Goal: Information Seeking & Learning: Learn about a topic

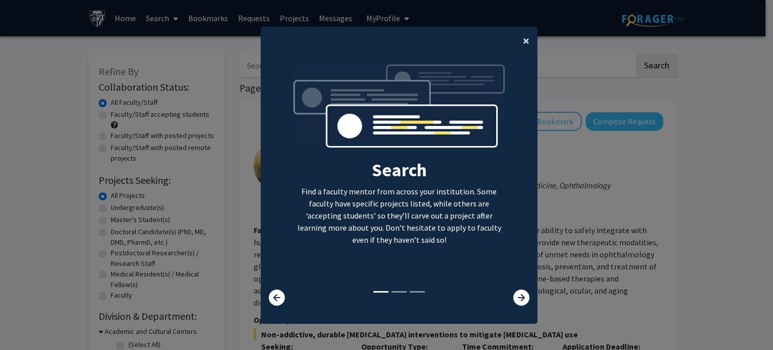
click at [523, 41] on span "×" at bounding box center [526, 41] width 7 height 16
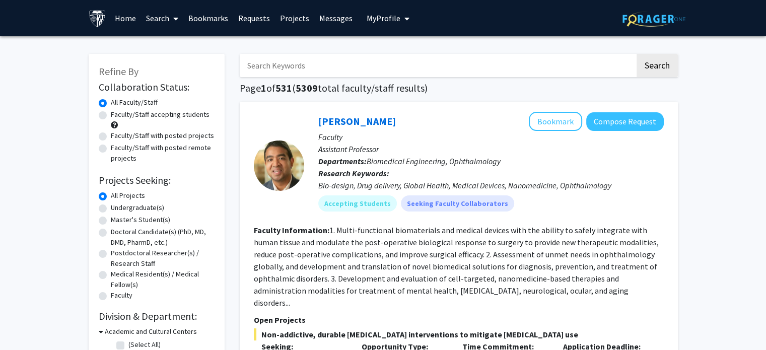
click at [111, 115] on label "Faculty/Staff accepting students" at bounding box center [160, 114] width 99 height 11
click at [111, 115] on input "Faculty/Staff accepting students" at bounding box center [114, 112] width 7 height 7
radio input "true"
click at [111, 149] on label "Faculty/Staff with posted remote projects" at bounding box center [163, 152] width 104 height 21
click at [111, 149] on input "Faculty/Staff with posted remote projects" at bounding box center [114, 145] width 7 height 7
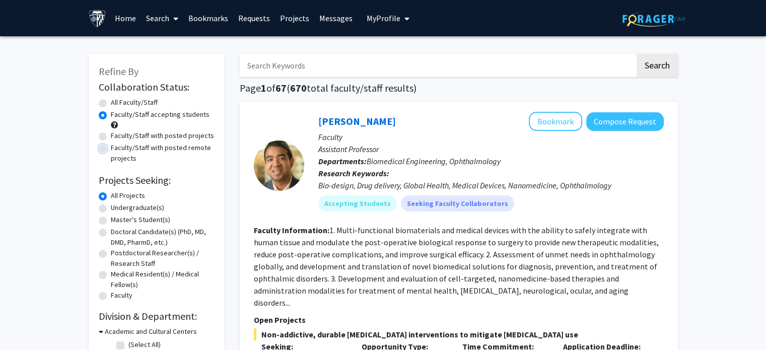
radio input "true"
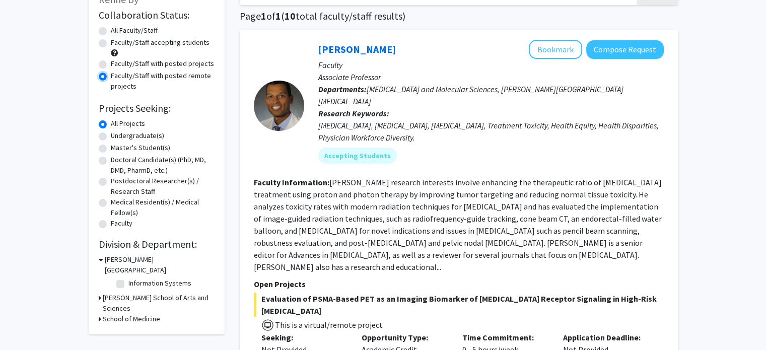
scroll to position [101, 0]
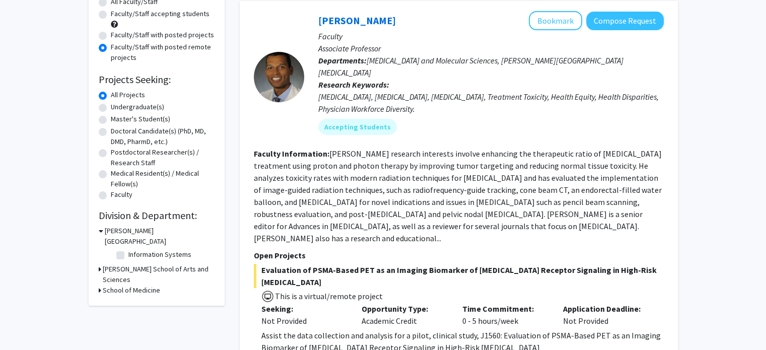
click at [111, 120] on label "Master's Student(s)" at bounding box center [140, 119] width 59 height 11
click at [111, 120] on input "Master's Student(s)" at bounding box center [114, 117] width 7 height 7
radio input "true"
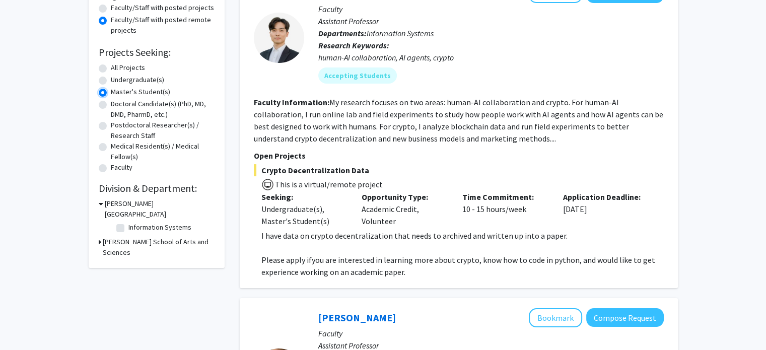
scroll to position [134, 0]
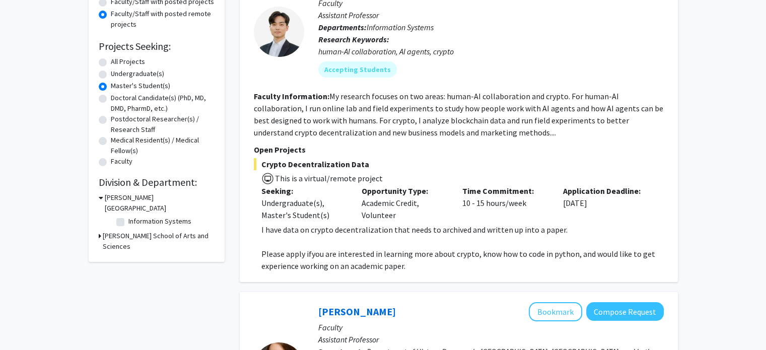
click at [98, 226] on div "Refine By Collaboration Status: Collaboration Status All Faculty/Staff Collabor…" at bounding box center [157, 91] width 136 height 342
click at [100, 231] on icon at bounding box center [100, 236] width 3 height 11
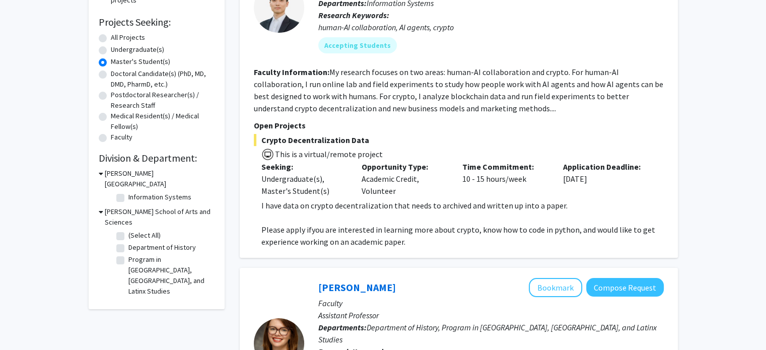
scroll to position [168, 0]
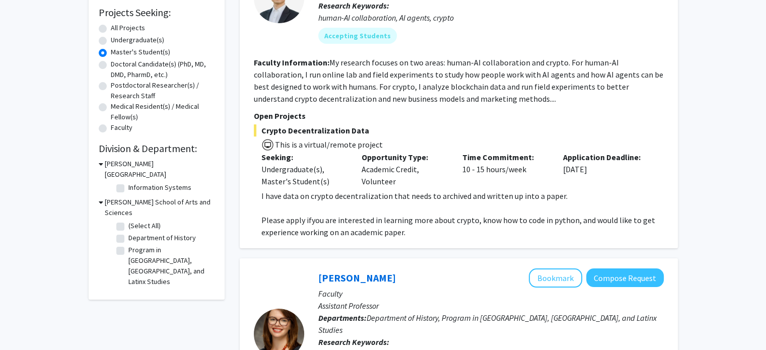
click at [128, 220] on label "(Select All)" at bounding box center [144, 225] width 32 height 11
click at [128, 220] on input "(Select All)" at bounding box center [131, 223] width 7 height 7
checkbox input "true"
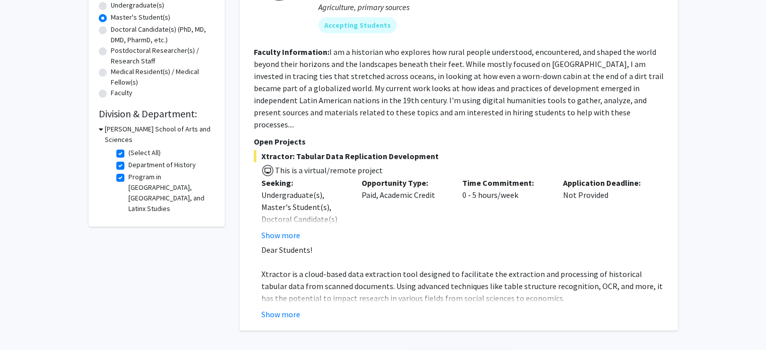
scroll to position [268, 0]
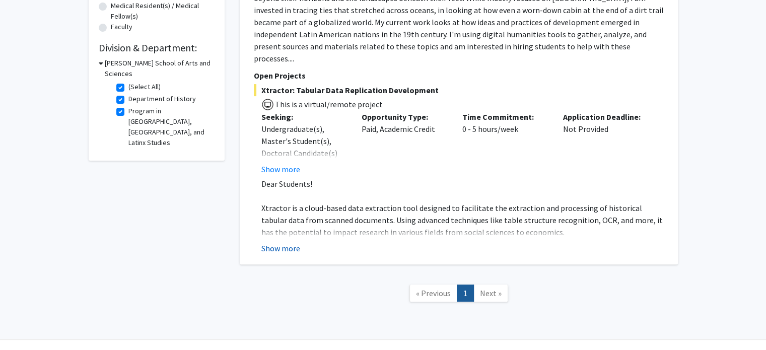
click at [283, 242] on button "Show more" at bounding box center [280, 248] width 39 height 12
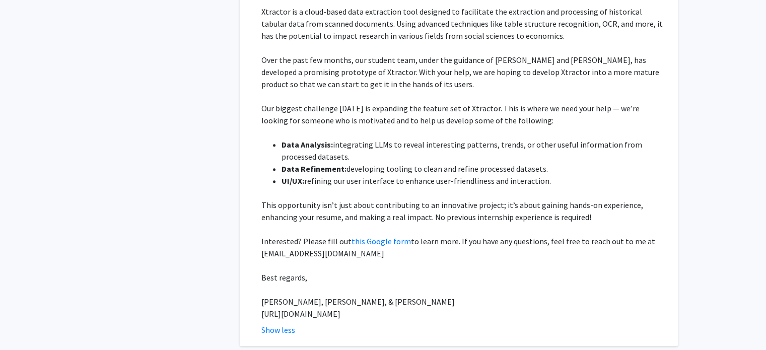
scroll to position [537, 0]
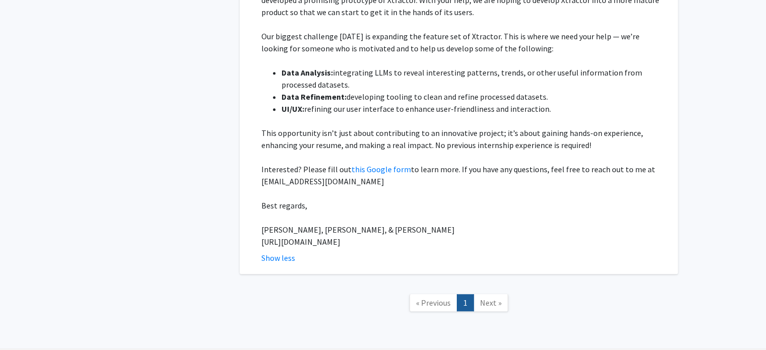
checkbox input "false"
